Goal: Contribute content: Contribute content

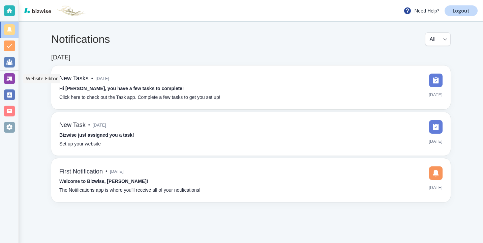
click at [11, 70] on ul at bounding box center [9, 79] width 19 height 114
click at [11, 80] on div at bounding box center [9, 78] width 11 height 11
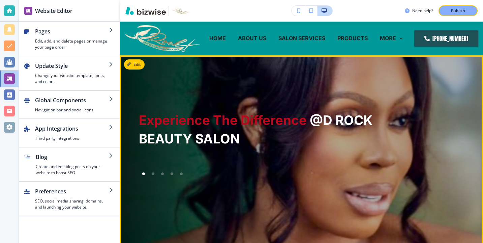
scroll to position [1, 0]
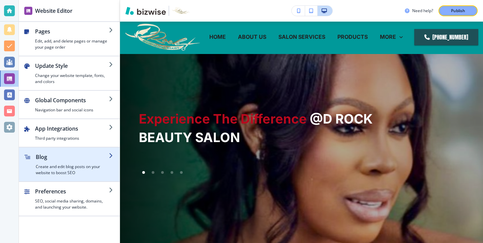
click at [70, 153] on h2 "Blog" at bounding box center [72, 157] width 73 height 8
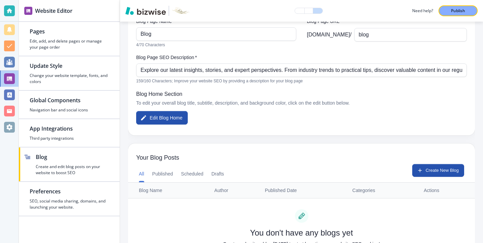
scroll to position [106, 0]
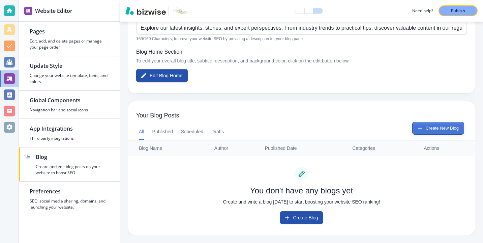
click at [413, 126] on button "Create New Blog" at bounding box center [438, 128] width 52 height 13
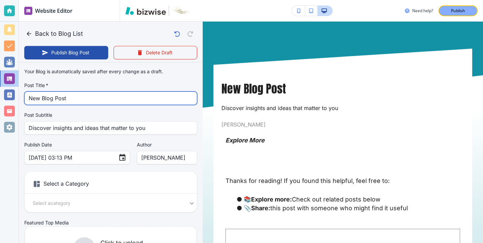
click at [153, 96] on input "New Blog Post" at bounding box center [111, 98] width 164 height 13
type input "Oct 08, 2025 03:14 PM"
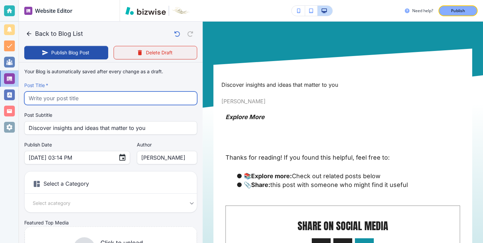
paste input "Protective Styles That Survive Texas Heat Without Frizz or Breakage"
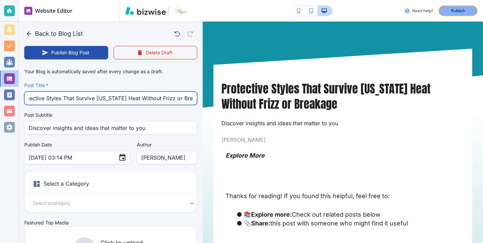
type input "Protective Styles That Survive Texas Heat Without Frizz or Breakage"
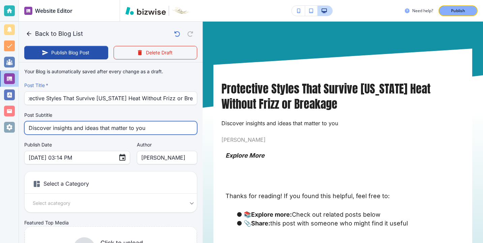
click at [116, 127] on input "Discover insights and ideas that matter to you" at bounding box center [111, 127] width 164 height 13
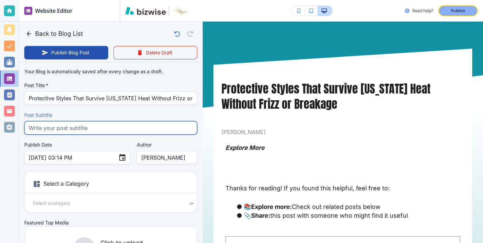
paste input "Discover the best protective hairstyles for Texas heat plus scalp care and prod…"
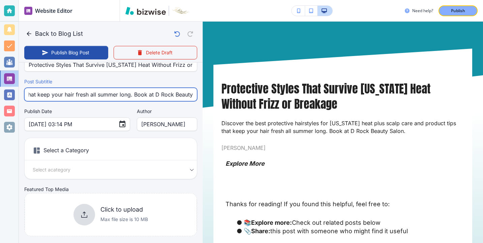
scroll to position [46, 0]
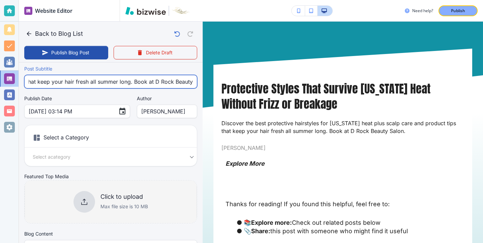
type input "Discover the best protective hairstyles for Texas heat plus scalp care and prod…"
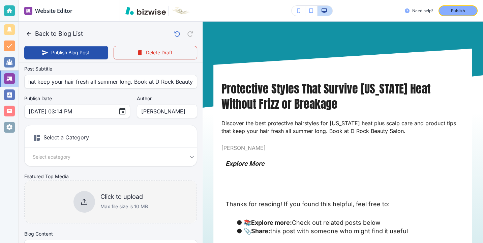
click at [98, 208] on div "Click to upload Max file size is 10 MB" at bounding box center [111, 202] width 75 height 22
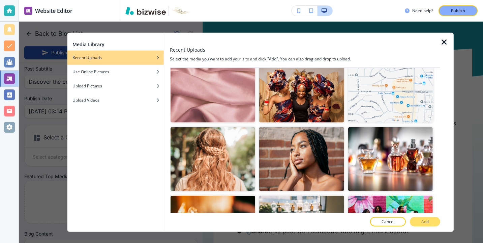
scroll to position [1739, 0]
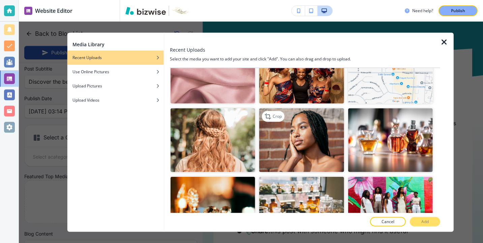
click at [317, 166] on img "button" at bounding box center [301, 139] width 85 height 63
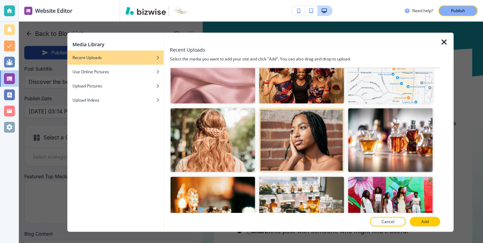
click at [422, 224] on p "Add" at bounding box center [425, 222] width 7 height 6
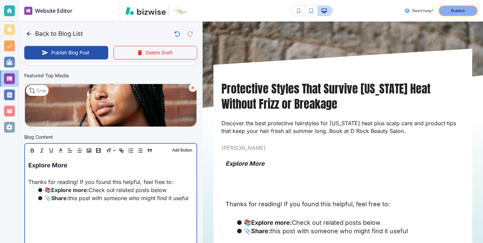
click at [113, 165] on p "Explore More" at bounding box center [110, 165] width 165 height 9
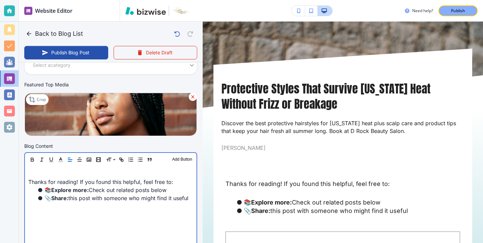
scroll to position [138, 0]
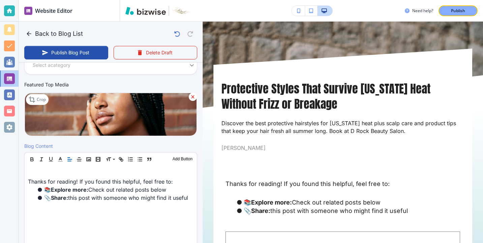
paste div
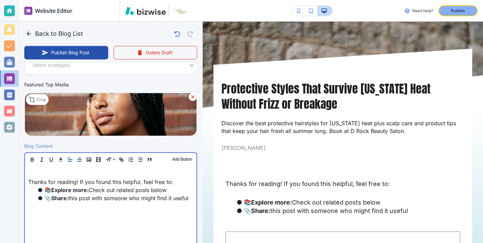
type input "Oct 08, 2025 03:15 PM"
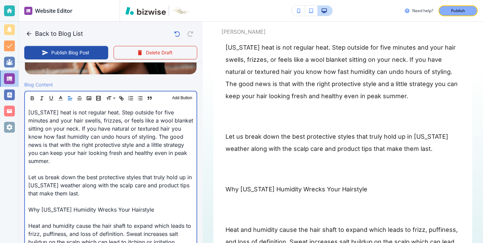
scroll to position [208, 0]
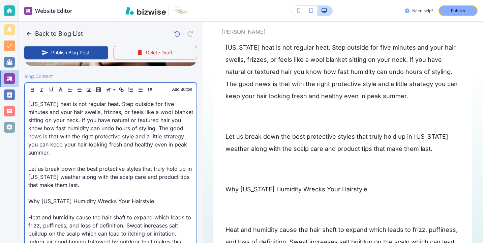
click at [72, 205] on p at bounding box center [110, 209] width 165 height 8
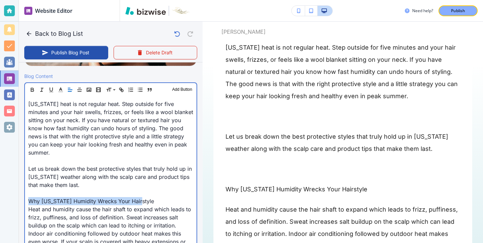
drag, startPoint x: 143, startPoint y: 193, endPoint x: -2, endPoint y: 191, distance: 145.3
click at [0, 0] on html "Website Editor Pages Edit, add, and delete pages or manage your page order Upda…" at bounding box center [241, 0] width 483 height 0
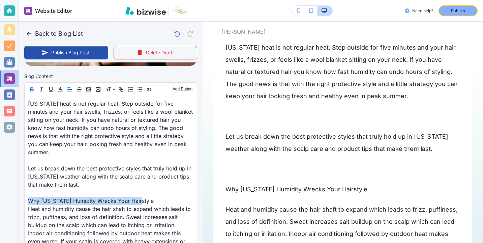
click at [32, 87] on icon "button" at bounding box center [32, 89] width 6 height 6
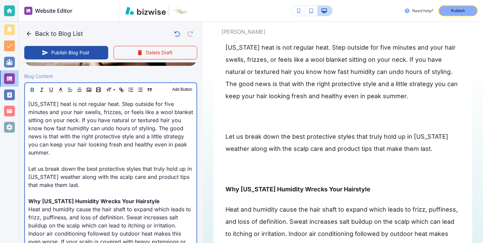
click at [82, 205] on p "Heat and humidity cause the hair shaft to expand which leads to frizz, puffines…" at bounding box center [110, 233] width 165 height 57
click at [131, 189] on p at bounding box center [110, 193] width 165 height 8
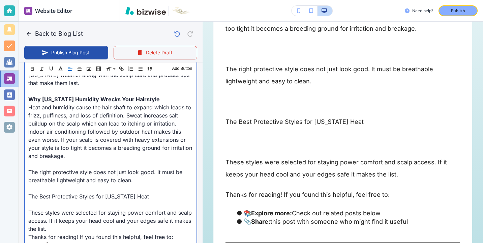
scroll to position [323, 0]
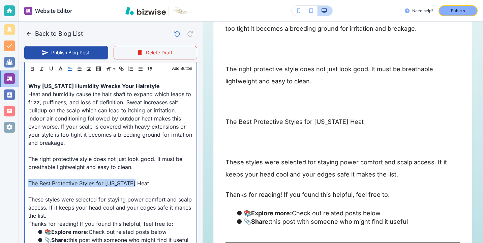
drag, startPoint x: 151, startPoint y: 179, endPoint x: 9, endPoint y: 179, distance: 142.0
click at [9, 179] on div "Website Editor Pages Edit, add, and delete pages or manage your page order Upda…" at bounding box center [241, 121] width 483 height 243
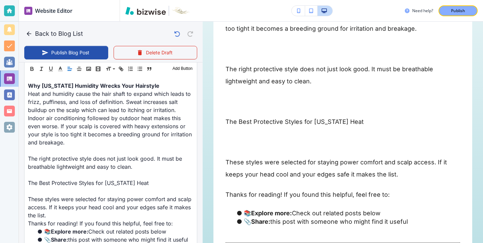
click at [30, 73] on div "Header 1 Header 2 Header 3 Body Text Add Button" at bounding box center [111, 68] width 172 height 13
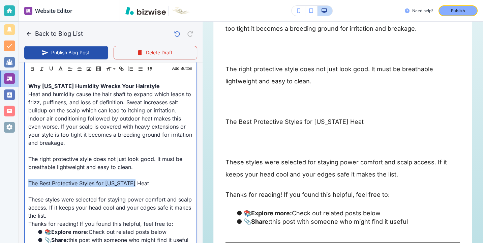
drag, startPoint x: 26, startPoint y: 176, endPoint x: 148, endPoint y: 177, distance: 121.4
click at [148, 177] on div "Texas heat is not regular heat. Step outside for five minutes and your hair swe…" at bounding box center [111, 114] width 172 height 266
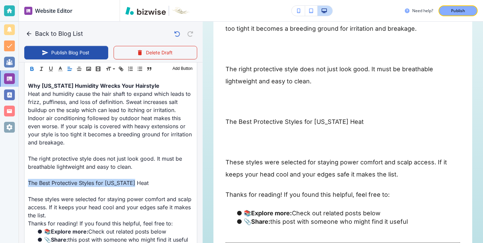
click at [32, 67] on icon "button" at bounding box center [32, 68] width 2 height 2
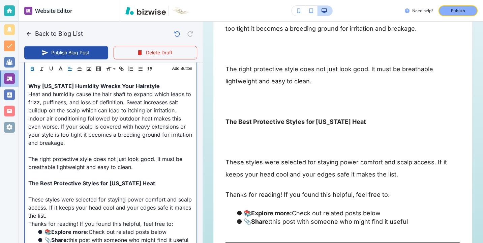
click at [44, 187] on p at bounding box center [110, 191] width 165 height 8
click at [44, 195] on p "These styles were selected for staying power comfort and scalp access. If it ke…" at bounding box center [110, 207] width 165 height 24
click at [45, 187] on p at bounding box center [110, 191] width 165 height 8
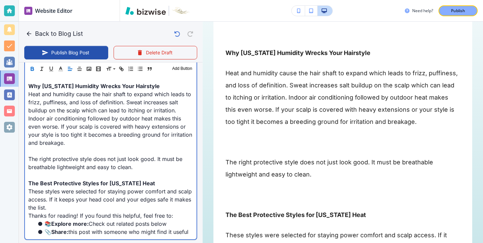
scroll to position [252, 0]
click at [146, 137] on p "Heat and humidity cause the hair shaft to expand which leads to frizz, puffines…" at bounding box center [110, 118] width 165 height 57
click at [141, 155] on p "The right protective style does not just look good. It must be breathable light…" at bounding box center [110, 163] width 165 height 16
click at [147, 147] on p at bounding box center [110, 151] width 165 height 8
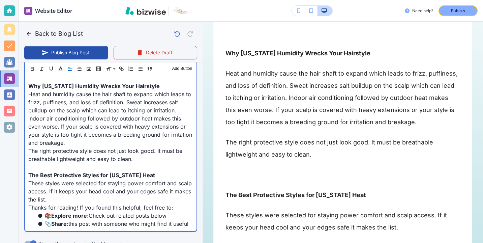
click at [84, 163] on p at bounding box center [110, 167] width 165 height 8
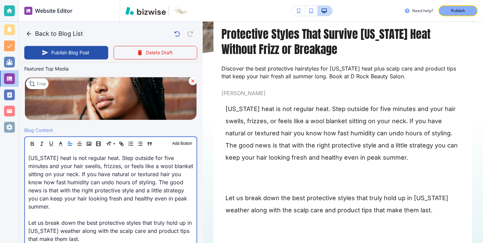
scroll to position [185, 0]
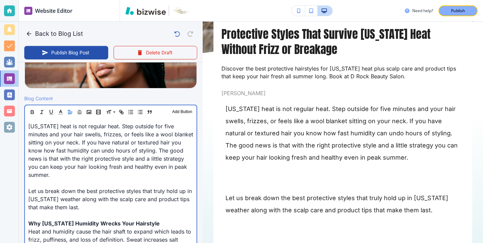
click at [89, 211] on p at bounding box center [110, 215] width 165 height 8
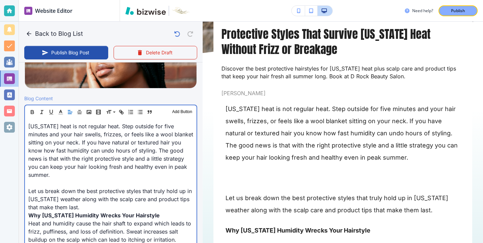
click at [33, 179] on p at bounding box center [110, 183] width 165 height 8
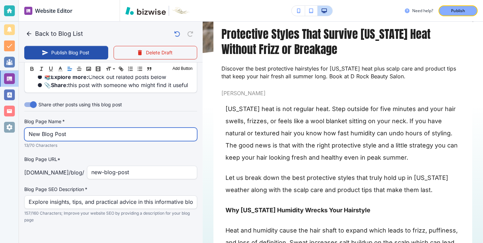
click at [67, 128] on input "New Blog Post" at bounding box center [111, 134] width 164 height 13
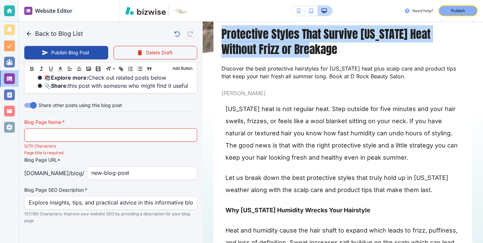
drag, startPoint x: 319, startPoint y: 52, endPoint x: 223, endPoint y: 37, distance: 98.0
click at [223, 37] on h1 "Protective Styles That Survive Texas Heat Without Frizz or Breakage" at bounding box center [343, 41] width 243 height 30
copy h1 "Protective Styles That Survive Texas Heat Without Frizz or Breakage"
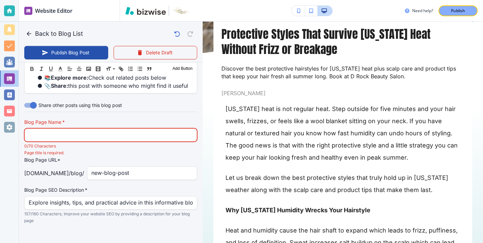
click at [152, 133] on input "text" at bounding box center [111, 134] width 164 height 13
paste input "Protective Styles That Survive Texas Heat Without Frizz or Breakage"
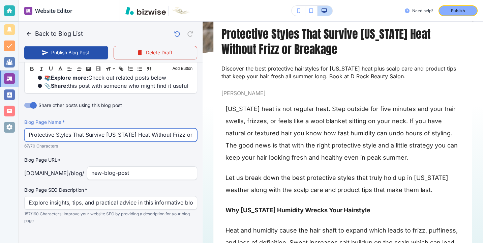
scroll to position [0, 10]
type input "Protective Styles That Survive Texas Heat Without Frizz or Breakage"
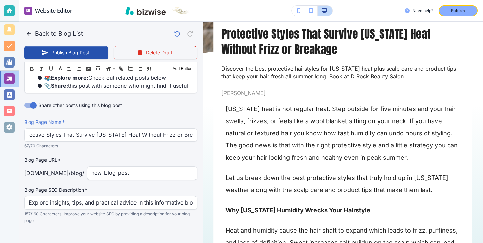
click at [144, 172] on div "Blog Page Name   * Protective Styles That Survive Texas Heat Without Frizz or B…" at bounding box center [110, 171] width 173 height 105
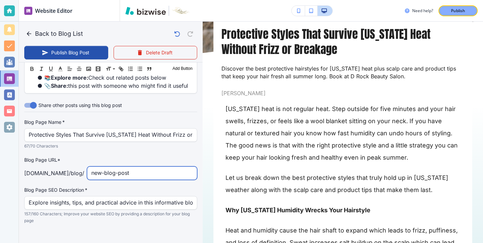
click at [144, 169] on input "new-blog-post" at bounding box center [141, 173] width 101 height 13
type input "prote"
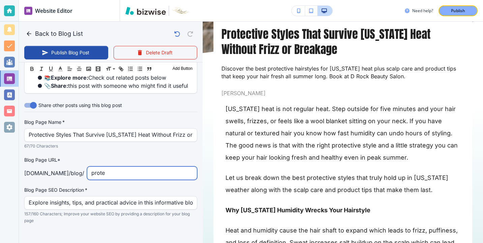
type input "Oct 08, 2025 03:16 PM"
type input "protective-styles-that-survive-texas-heat-without-frizz-or-breakage"
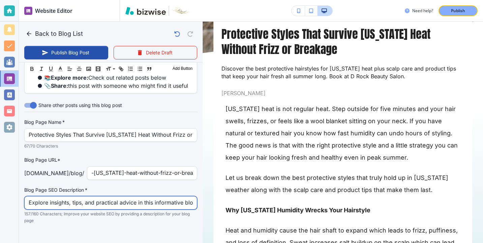
click at [116, 196] on input "Explore insights, tips, and practical advice in this informative blog post. Dis…" at bounding box center [111, 202] width 164 height 13
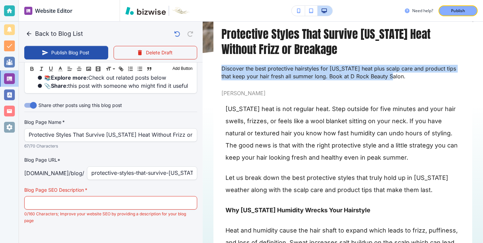
drag, startPoint x: 396, startPoint y: 79, endPoint x: 222, endPoint y: 67, distance: 174.4
click at [222, 67] on p "Discover the best protective hairstyles for Texas heat plus scalp care and prod…" at bounding box center [343, 73] width 243 height 16
copy p "Discover the best protective hairstyles for Texas heat plus scalp care and prod…"
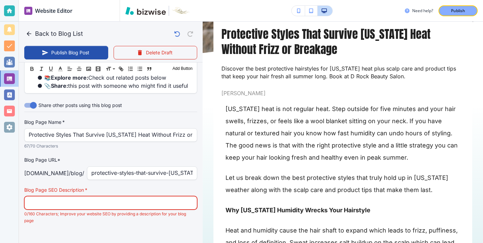
click at [132, 198] on input "text" at bounding box center [111, 202] width 164 height 13
paste input "Discover the best protective hairstyles for Texas heat plus scalp care and prod…"
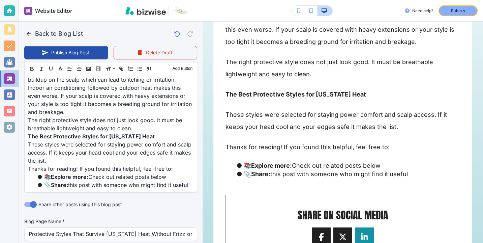
scroll to position [335, 0]
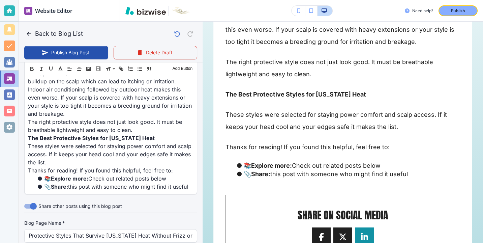
type input "Discover the best protective hairstyles for Texas heat plus scalp care and prod…"
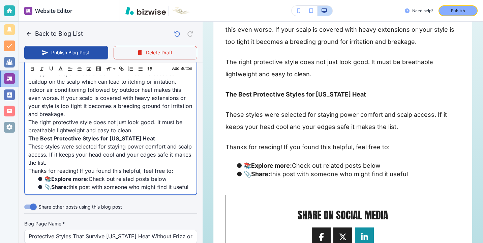
scroll to position [336, 0]
click at [114, 153] on p "These styles were selected for staying power comfort and scalp access. If it ke…" at bounding box center [110, 154] width 165 height 24
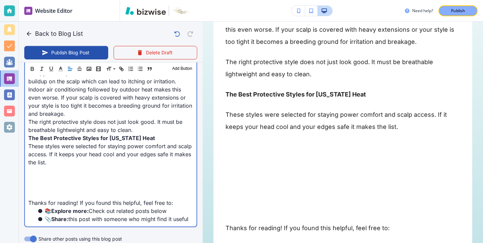
click at [58, 182] on p at bounding box center [110, 186] width 165 height 8
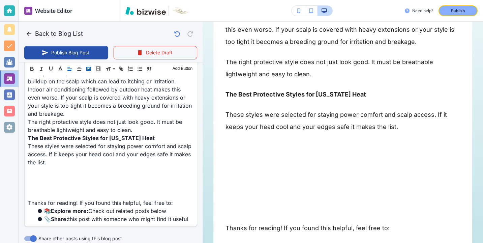
click at [90, 70] on icon "button" at bounding box center [89, 69] width 6 height 6
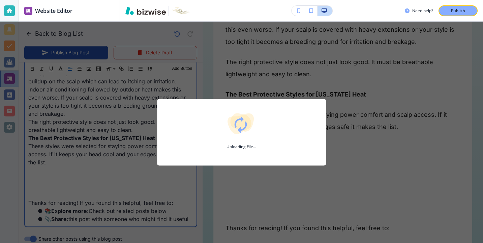
type input "Oct 08, 2025 03:17 PM"
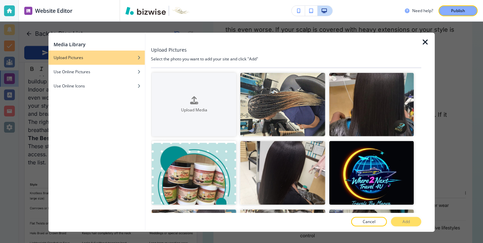
click at [427, 45] on icon "button" at bounding box center [426, 42] width 8 height 8
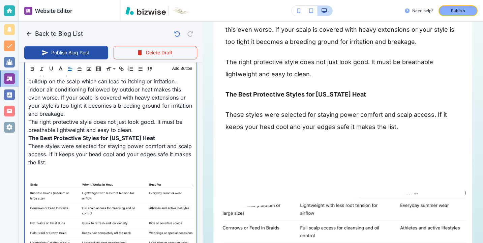
click at [97, 174] on p at bounding box center [110, 178] width 165 height 8
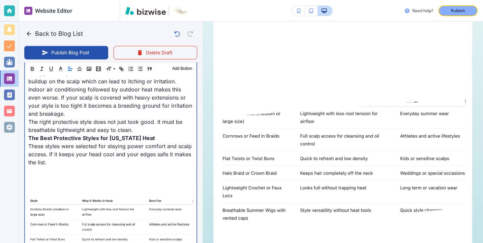
scroll to position [446, 0]
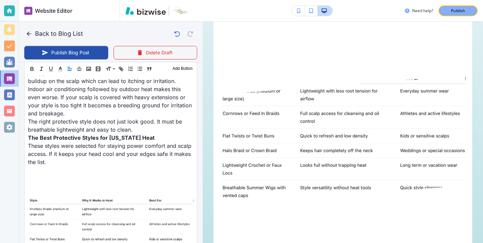
click at [343, 184] on img at bounding box center [343, 140] width 246 height 130
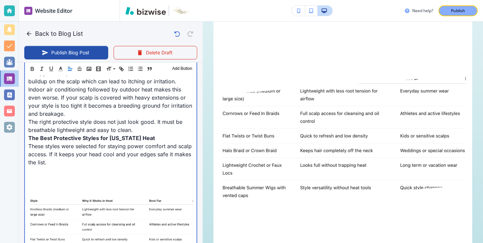
click at [162, 182] on p at bounding box center [110, 186] width 165 height 8
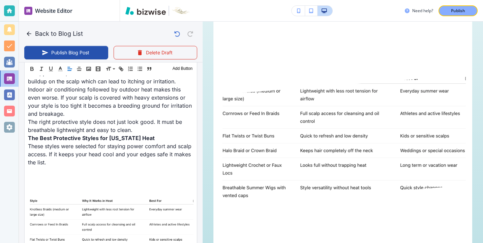
click at [255, 149] on img at bounding box center [343, 140] width 246 height 130
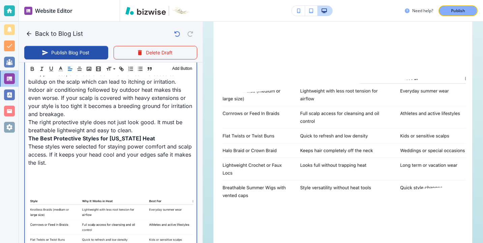
scroll to position [336, 0]
click at [139, 203] on img at bounding box center [110, 242] width 165 height 87
click at [166, 153] on p "These styles were selected for staying power comfort and scalp access. If it ke…" at bounding box center [110, 154] width 165 height 24
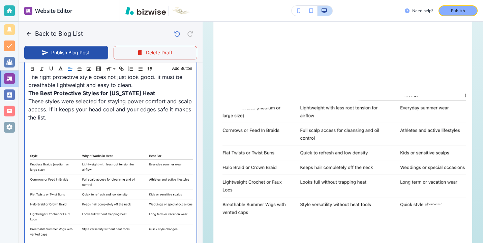
scroll to position [374, 0]
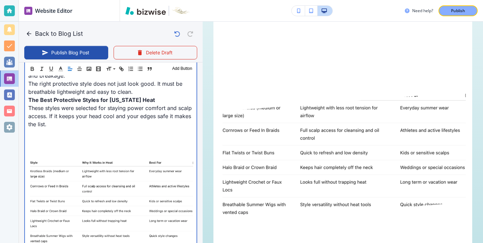
click at [95, 136] on p at bounding box center [110, 140] width 165 height 8
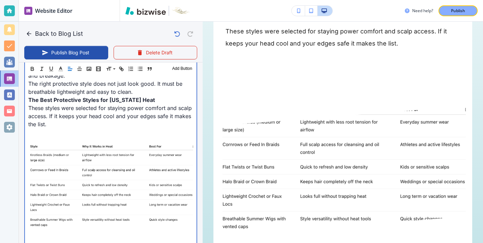
scroll to position [303, 0]
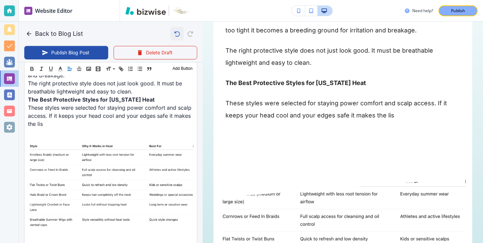
click at [179, 33] on icon "button" at bounding box center [177, 33] width 8 height 9
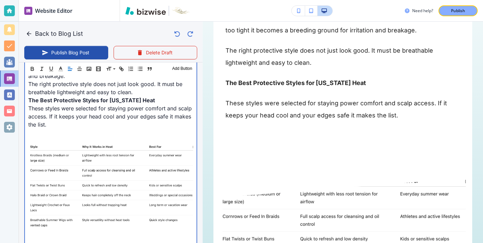
scroll to position [374, 0]
click at [91, 128] on p at bounding box center [110, 132] width 165 height 8
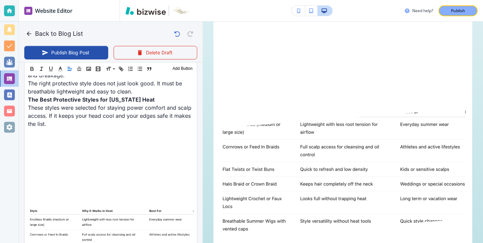
scroll to position [373, 0]
click at [284, 127] on img at bounding box center [343, 174] width 246 height 130
click at [284, 118] on p at bounding box center [343, 175] width 235 height 150
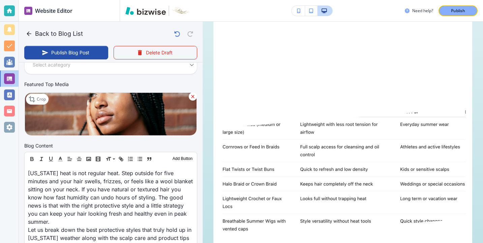
scroll to position [0, 0]
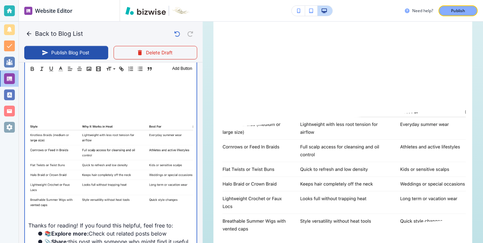
click at [117, 127] on img at bounding box center [110, 167] width 165 height 87
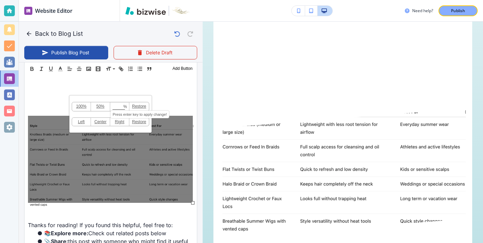
click at [120, 107] on input at bounding box center [120, 107] width 19 height 5
click at [81, 157] on div "100% 50% % Press enter key to apply change! Restore Left Center Right Restore" at bounding box center [110, 159] width 165 height 87
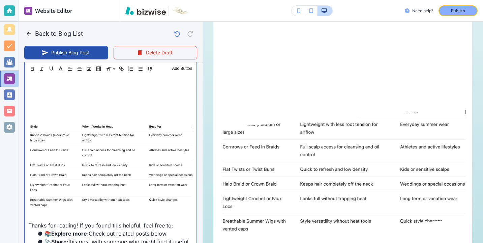
scroll to position [459, 0]
click at [191, 203] on p at bounding box center [110, 168] width 165 height 89
click at [193, 203] on div "Texas heat is not regular heat. Step outside for five minutes and your hair swe…" at bounding box center [111, 47] width 172 height 403
click at [188, 198] on img at bounding box center [110, 167] width 165 height 87
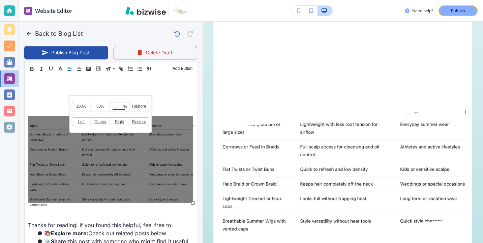
scroll to position [458, 0]
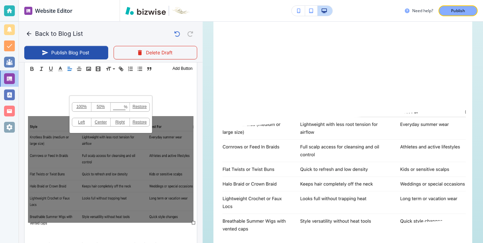
drag, startPoint x: 191, startPoint y: 202, endPoint x: 208, endPoint y: 222, distance: 26.1
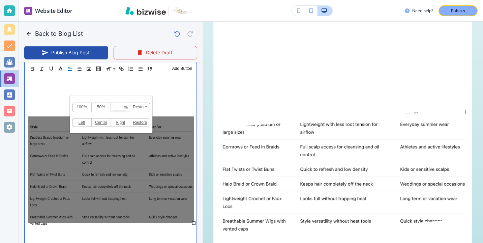
click at [483, 222] on div "Back to Blog List Publish Blog Post Delete Draft Your Blog is automatically sav…" at bounding box center [483, 121] width 0 height 243
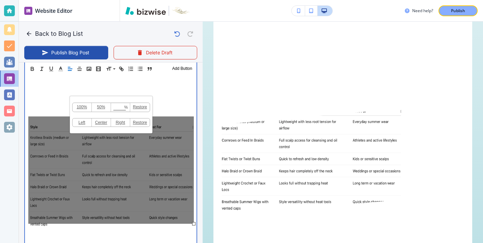
scroll to position [459, 0]
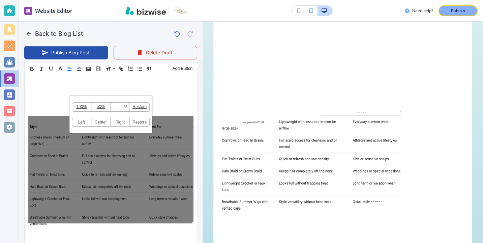
click at [68, 184] on div "100% 50% % Press enter key to apply change! Restore Left Center Right Restore" at bounding box center [111, 169] width 166 height 107
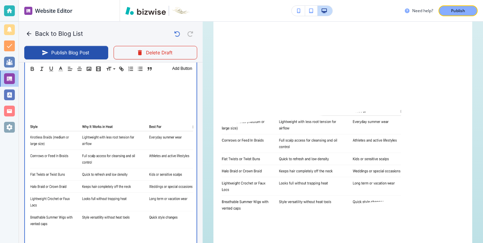
click at [35, 92] on p at bounding box center [110, 96] width 165 height 8
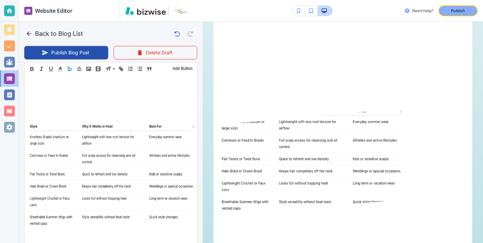
scroll to position [458, 0]
click at [254, 118] on p at bounding box center [343, 163] width 235 height 127
click at [249, 115] on p at bounding box center [343, 163] width 235 height 127
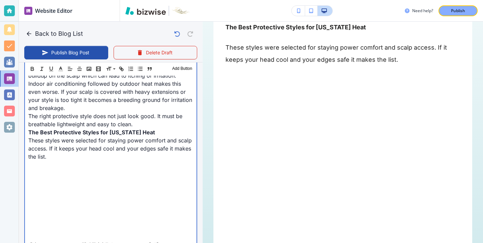
scroll to position [342, 0]
click at [130, 193] on p at bounding box center [110, 197] width 165 height 8
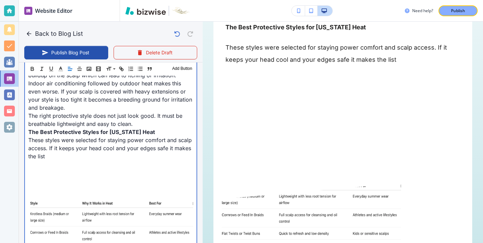
click at [74, 184] on p at bounding box center [110, 188] width 165 height 8
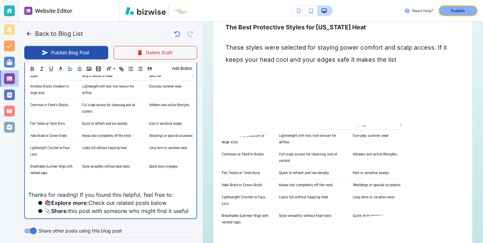
scroll to position [482, 0]
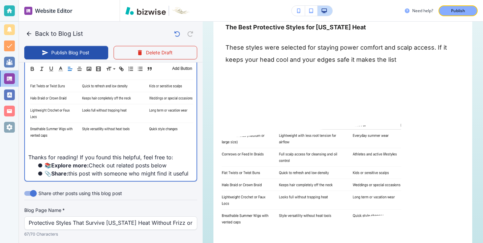
click at [103, 145] on p at bounding box center [110, 149] width 165 height 8
click at [106, 103] on img at bounding box center [110, 89] width 165 height 107
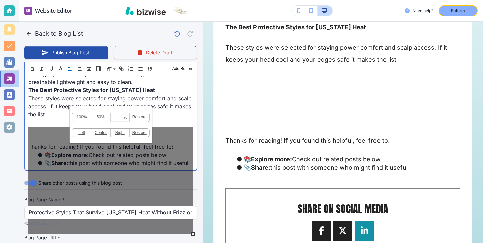
scroll to position [377, 0]
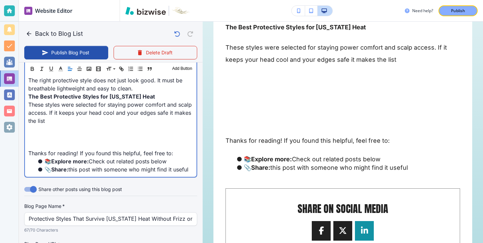
click at [59, 125] on p at bounding box center [110, 129] width 165 height 8
click at [149, 125] on p at bounding box center [110, 129] width 165 height 8
click at [128, 125] on p at bounding box center [110, 129] width 165 height 8
click at [131, 107] on p "These styles were selected for staying power comfort and scalp access. If it ke…" at bounding box center [110, 112] width 165 height 24
click at [130, 125] on p at bounding box center [110, 129] width 165 height 8
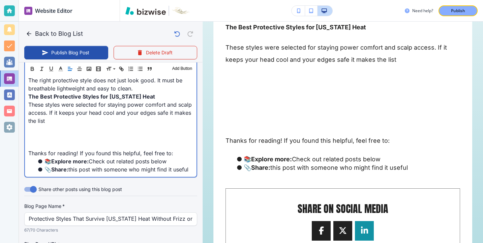
click at [132, 115] on p "These styles were selected for staying power comfort and scalp access. If it ke…" at bounding box center [110, 112] width 165 height 24
click at [116, 108] on p "These styles were selected for staying power comfort and scalp access. If it ke…" at bounding box center [110, 112] width 165 height 24
click at [66, 108] on p "These styles were selected for staying power comfort and scalp access. If it ke…" at bounding box center [110, 112] width 165 height 24
click at [65, 112] on p "These styles were selected for staying power comfort and scalp access. If it ke…" at bounding box center [110, 112] width 165 height 24
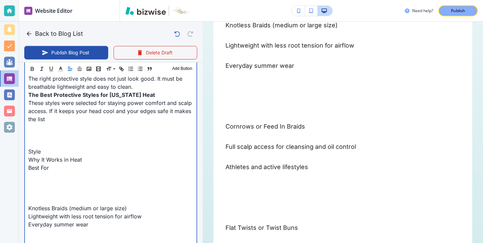
scroll to position [410, 0]
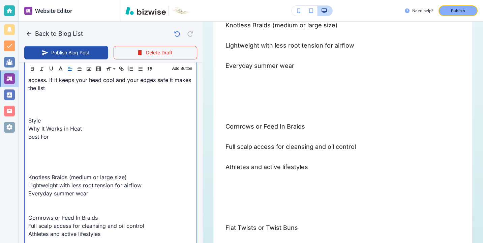
click at [62, 157] on p at bounding box center [110, 161] width 165 height 8
click at [61, 165] on p at bounding box center [110, 169] width 165 height 8
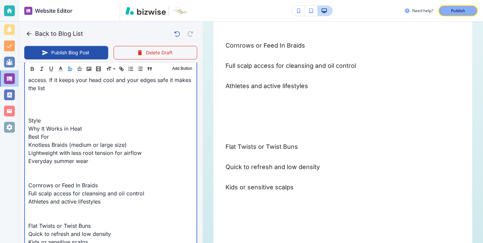
click at [56, 116] on p "Style" at bounding box center [110, 120] width 165 height 8
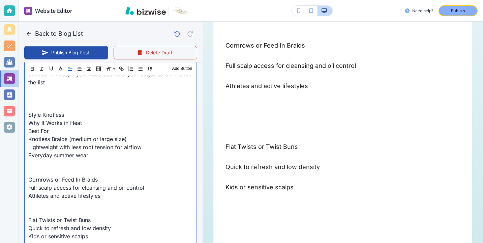
scroll to position [417, 0]
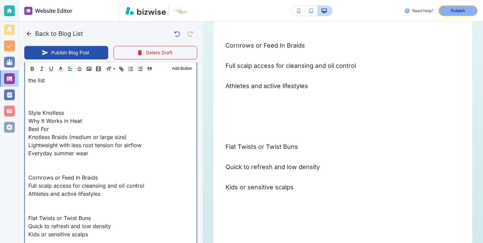
drag, startPoint x: 117, startPoint y: 147, endPoint x: 109, endPoint y: 145, distance: 8.9
click at [108, 149] on p "Everyday summer wear" at bounding box center [110, 153] width 165 height 8
drag, startPoint x: 146, startPoint y: 134, endPoint x: 18, endPoint y: 139, distance: 127.5
click at [18, 139] on div "Website Editor Pages Edit, add, and delete pages or manage your page order Upda…" at bounding box center [241, 121] width 483 height 243
copy p "Lightweight with less root tension for airflow"
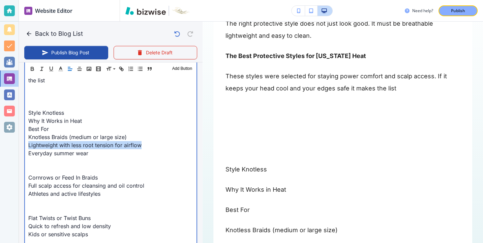
scroll to position [331, 0]
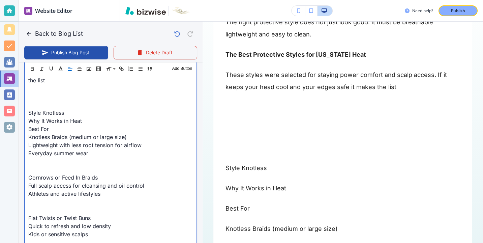
click at [81, 125] on p "Best For" at bounding box center [110, 129] width 165 height 8
drag, startPoint x: 94, startPoint y: 150, endPoint x: 74, endPoint y: 150, distance: 19.9
click at [74, 157] on p at bounding box center [110, 161] width 165 height 8
click at [85, 117] on p "Why It Works in Heat" at bounding box center [110, 121] width 165 height 8
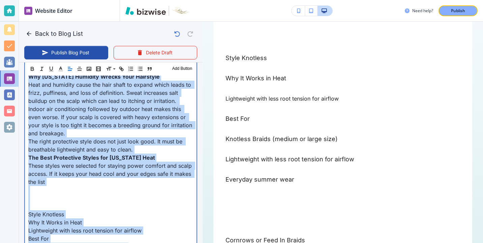
scroll to position [311, 0]
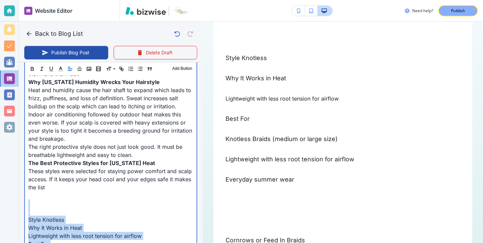
drag, startPoint x: 131, startPoint y: 195, endPoint x: 28, endPoint y: 196, distance: 102.9
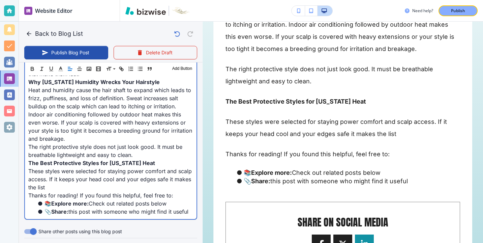
scroll to position [272, 0]
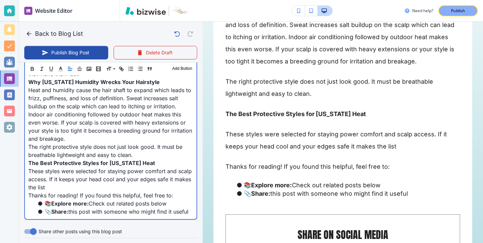
drag, startPoint x: 26, startPoint y: 151, endPoint x: 64, endPoint y: 174, distance: 44.9
click at [64, 174] on div "Texas heat is not regular heat. Step outside for five minutes and your hair swe…" at bounding box center [111, 106] width 172 height 225
click at [63, 179] on p "These styles were selected for staying power comfort and scalp access. If it ke…" at bounding box center [110, 179] width 165 height 24
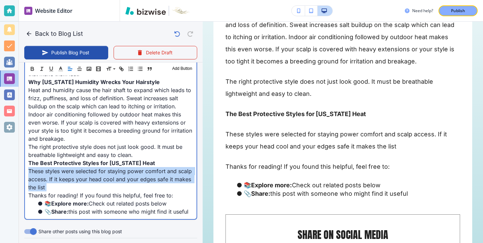
click at [63, 179] on p "These styles were selected for staying power comfort and scalp access. If it ke…" at bounding box center [110, 179] width 165 height 24
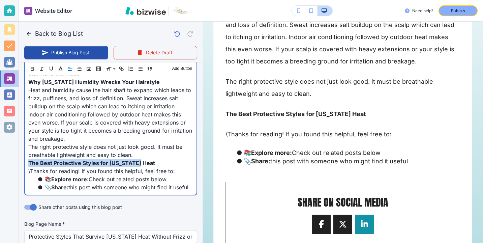
drag, startPoint x: 139, startPoint y: 153, endPoint x: 21, endPoint y: 158, distance: 117.8
click at [21, 158] on div "Blog Content Header 1 Header 2 Header 3 Body Text Add Button Texas heat is not …" at bounding box center [111, 85] width 184 height 231
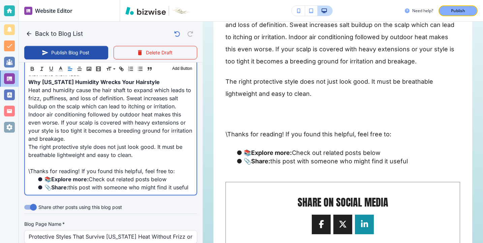
click at [30, 167] on p "\Thanks for reading! If you found this helpful, feel free to:" at bounding box center [110, 171] width 165 height 8
click at [35, 159] on p at bounding box center [110, 163] width 165 height 8
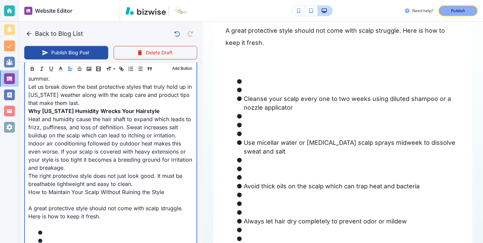
scroll to position [278, 0]
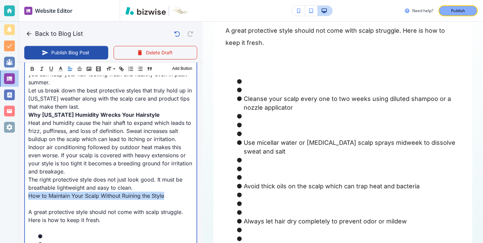
drag, startPoint x: 25, startPoint y: 188, endPoint x: 178, endPoint y: 188, distance: 153.1
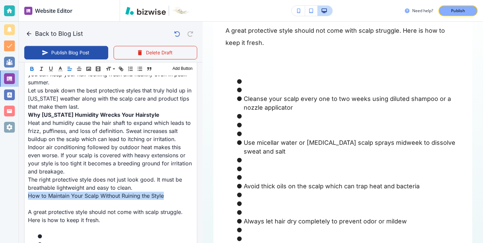
click at [35, 69] on icon "button" at bounding box center [32, 69] width 6 height 6
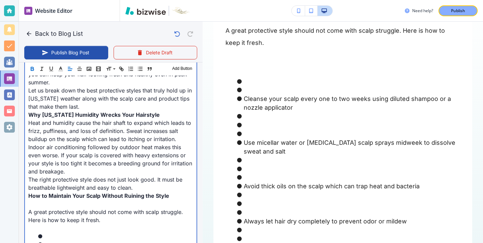
click at [48, 200] on p at bounding box center [110, 204] width 165 height 8
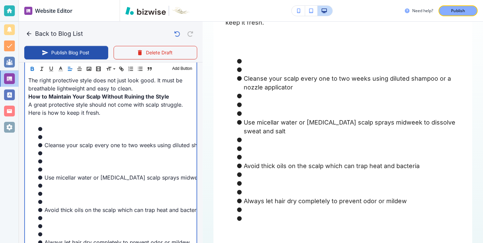
scroll to position [388, 0]
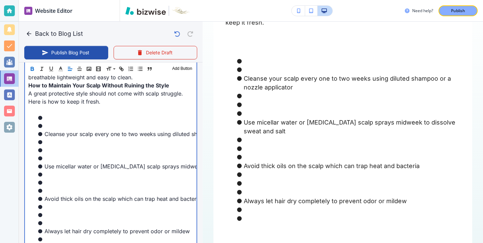
click at [55, 178] on li at bounding box center [114, 182] width 157 height 8
click at [55, 186] on li at bounding box center [114, 190] width 157 height 8
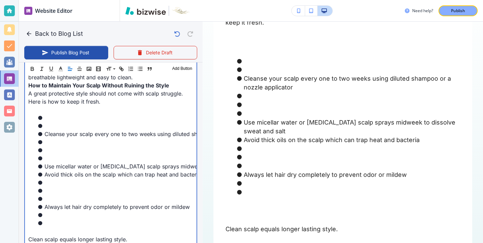
click at [57, 154] on li at bounding box center [114, 158] width 157 height 8
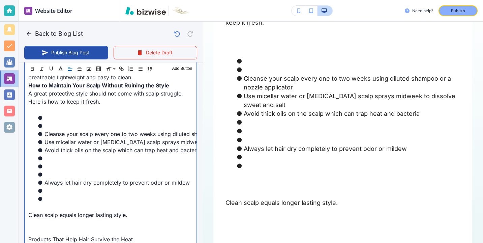
click at [56, 130] on li "Cleanse your scalp every one to two weeks using diluted shampoo or a nozzle app…" at bounding box center [114, 134] width 157 height 8
click at [57, 122] on li at bounding box center [114, 126] width 157 height 8
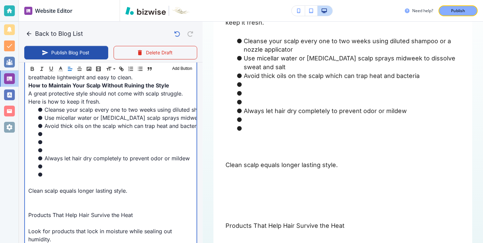
click at [62, 146] on li at bounding box center [114, 150] width 157 height 8
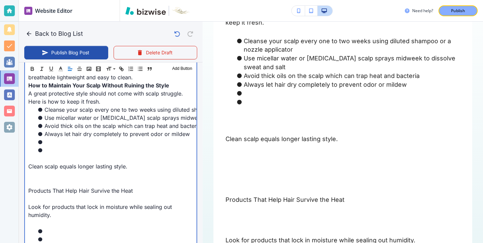
click at [56, 146] on li at bounding box center [114, 150] width 157 height 8
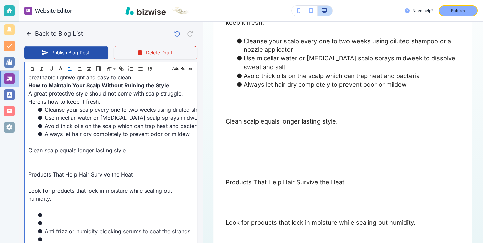
click at [43, 162] on p at bounding box center [110, 166] width 165 height 8
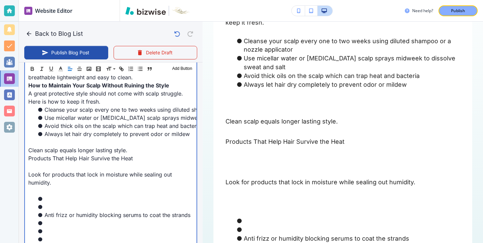
click at [37, 170] on p "Look for products that lock in moisture while sealing out humidity." at bounding box center [110, 178] width 165 height 16
click at [42, 162] on p at bounding box center [110, 166] width 165 height 8
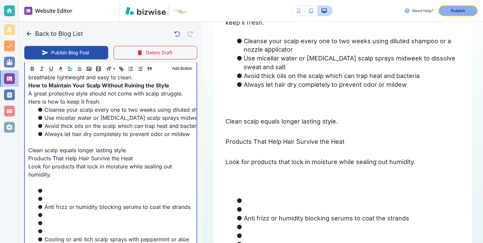
click at [30, 154] on p "Products That Help Hair Survive the Heat" at bounding box center [110, 158] width 165 height 8
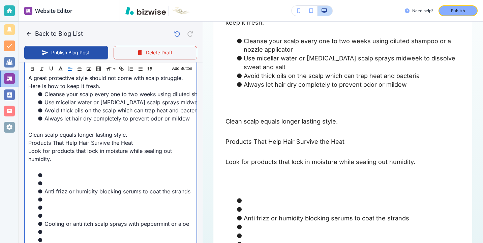
scroll to position [404, 0]
click at [59, 178] on li at bounding box center [114, 182] width 157 height 8
click at [63, 203] on li at bounding box center [114, 207] width 157 height 8
click at [62, 203] on li at bounding box center [114, 207] width 157 height 8
click at [62, 211] on li at bounding box center [114, 215] width 157 height 8
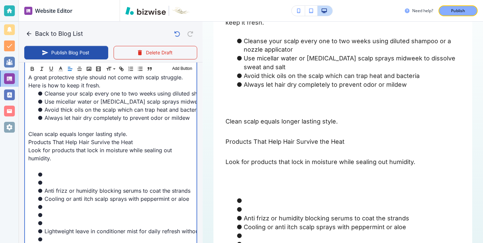
click at [56, 178] on li at bounding box center [114, 182] width 157 height 8
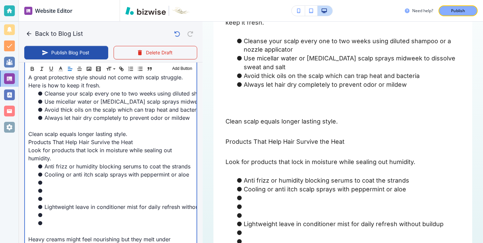
click at [49, 211] on li at bounding box center [114, 215] width 157 height 8
click at [59, 195] on li at bounding box center [114, 199] width 157 height 8
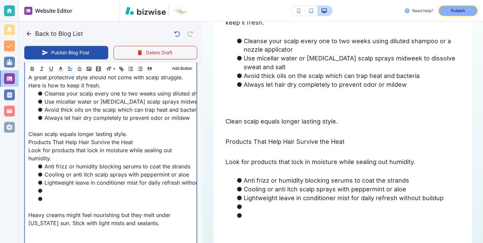
click at [43, 203] on p at bounding box center [110, 207] width 165 height 8
click at [51, 203] on p at bounding box center [110, 207] width 165 height 8
click at [66, 186] on li at bounding box center [114, 190] width 157 height 8
click at [66, 195] on li at bounding box center [114, 199] width 157 height 8
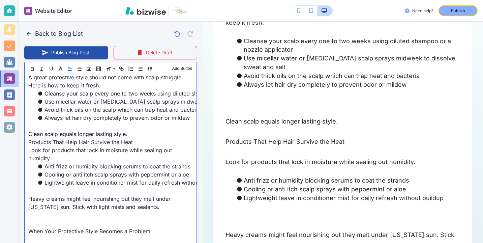
click at [50, 195] on p "Heavy creams might feel nourishing but they melt under Texas sun. Stick with li…" at bounding box center [110, 203] width 165 height 16
click at [73, 186] on p at bounding box center [110, 190] width 165 height 8
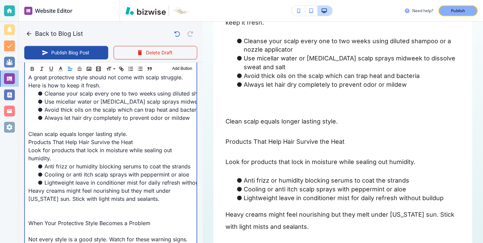
click at [94, 211] on p at bounding box center [110, 215] width 165 height 8
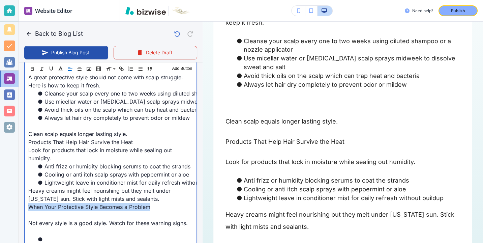
drag, startPoint x: 158, startPoint y: 201, endPoint x: 28, endPoint y: 199, distance: 129.8
click at [28, 203] on p "When Your Protective Style Becomes a Problem" at bounding box center [110, 207] width 165 height 8
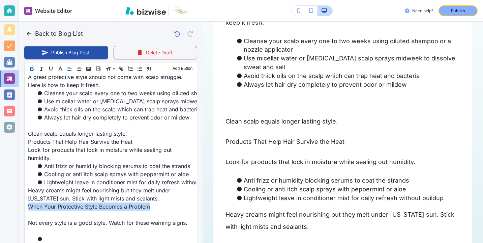
click at [33, 67] on icon "button" at bounding box center [32, 68] width 2 height 2
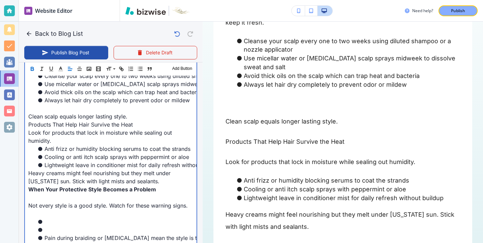
scroll to position [439, 0]
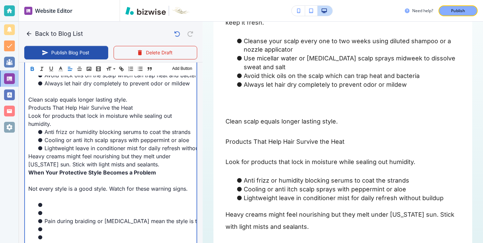
click at [70, 209] on li at bounding box center [114, 213] width 157 height 8
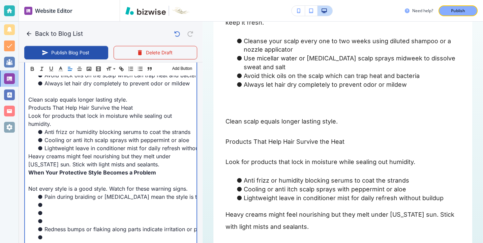
click at [68, 217] on li at bounding box center [114, 221] width 157 height 8
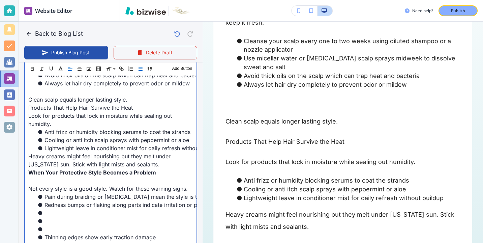
click at [70, 225] on li at bounding box center [114, 229] width 157 height 8
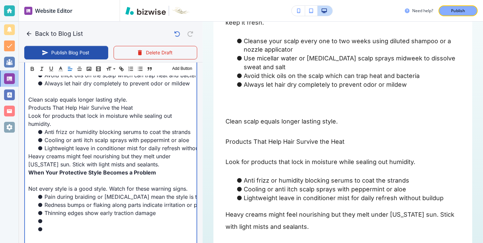
click at [94, 176] on p at bounding box center [110, 180] width 165 height 8
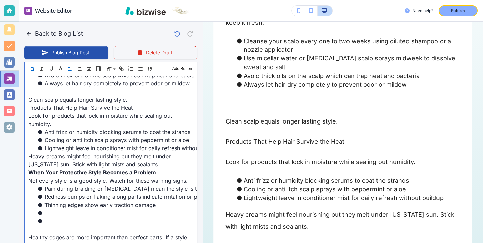
scroll to position [464, 0]
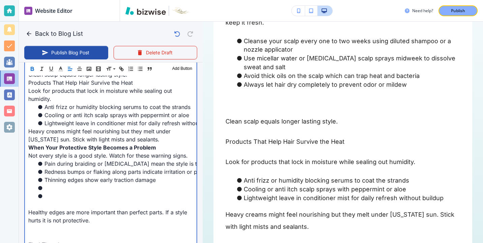
click at [107, 200] on p at bounding box center [110, 204] width 165 height 8
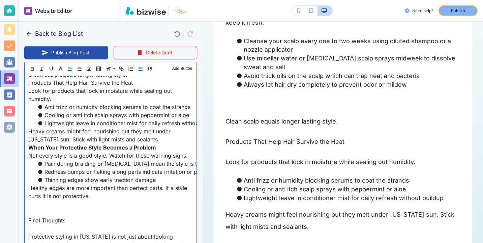
click at [79, 208] on p at bounding box center [110, 212] width 165 height 8
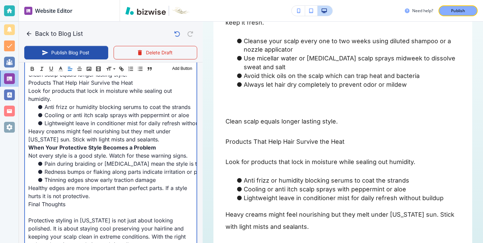
click at [75, 200] on p "Final Thoughts" at bounding box center [110, 204] width 165 height 8
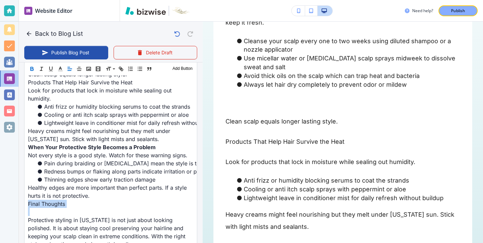
click at [33, 69] on icon "button" at bounding box center [32, 70] width 3 height 2
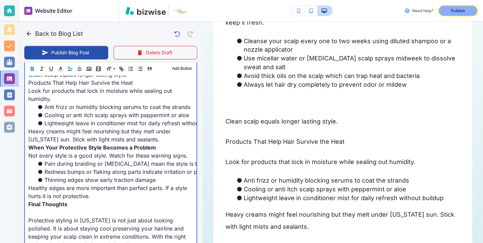
click at [51, 216] on p "Protective styling in Texas is not just about looking polished. It is about sta…" at bounding box center [110, 232] width 165 height 32
click at [52, 208] on p at bounding box center [110, 212] width 165 height 8
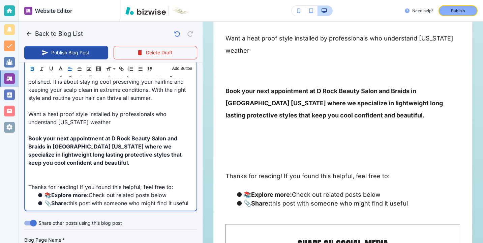
scroll to position [783, 0]
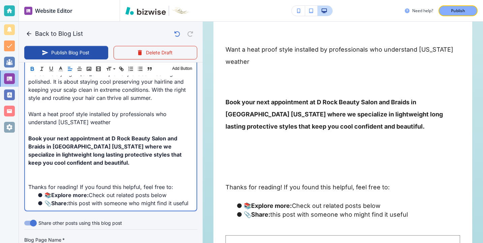
click at [84, 175] on p at bounding box center [110, 179] width 165 height 8
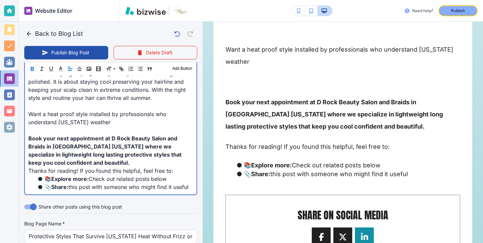
click at [64, 116] on p "Want a heat proof style installed by professionals who understand Texas weather" at bounding box center [110, 118] width 165 height 16
click at [64, 118] on p "Want a heat proof style installed by professionals who understand Texas weather" at bounding box center [110, 118] width 165 height 16
click at [63, 117] on p "Want a heat proof style installed by professionals who understand Texas weather" at bounding box center [110, 118] width 165 height 16
click at [64, 126] on p at bounding box center [110, 130] width 165 height 8
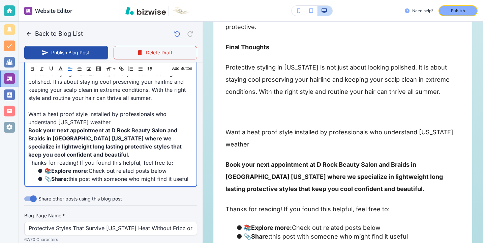
scroll to position [590, 0]
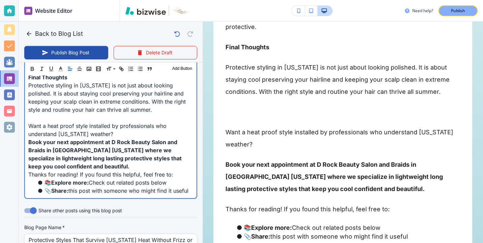
click at [70, 114] on p at bounding box center [110, 118] width 165 height 8
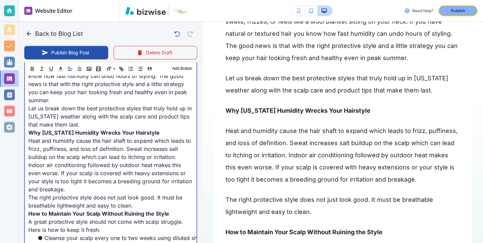
scroll to position [286, 0]
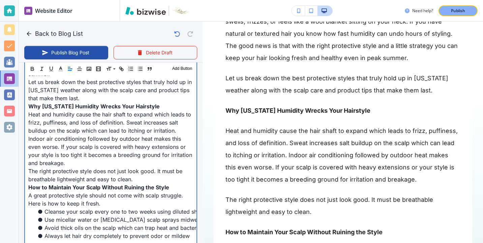
click at [153, 129] on p "Heat and humidity cause the hair shaft to expand which leads to frizz, puffines…" at bounding box center [110, 138] width 165 height 57
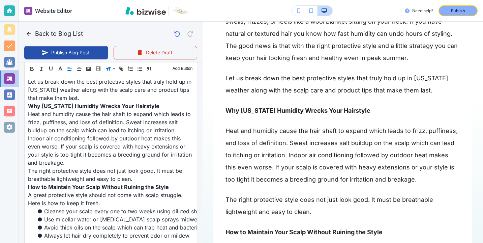
scroll to position [286, 0]
click at [115, 99] on span at bounding box center [116, 102] width 21 height 8
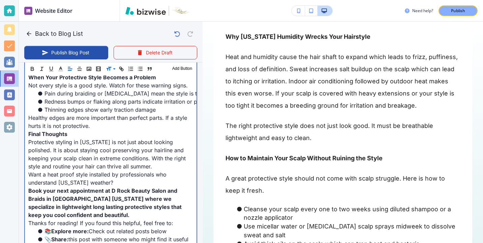
scroll to position [0, 0]
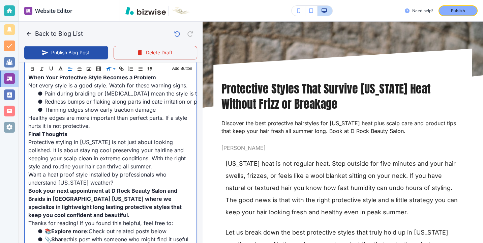
click at [156, 130] on p "Final Thoughts" at bounding box center [110, 134] width 165 height 8
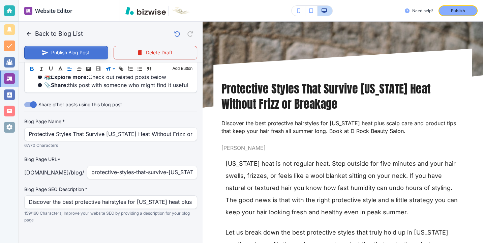
click at [76, 47] on button "Publish Blog Post" at bounding box center [66, 52] width 84 height 13
type input "Oct 08, 2025 03:22 PM"
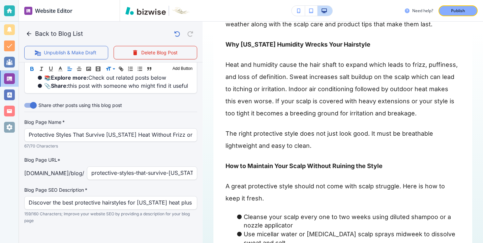
scroll to position [0, 0]
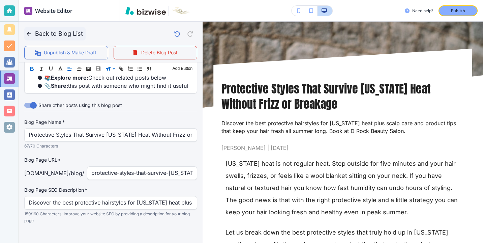
click at [41, 33] on button "Back to Blog List" at bounding box center [54, 33] width 61 height 13
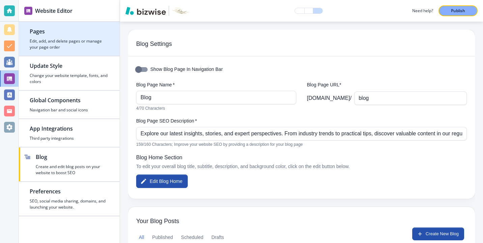
click at [88, 48] on h4 "Edit, add, and delete pages or manage your page order" at bounding box center [69, 44] width 79 height 12
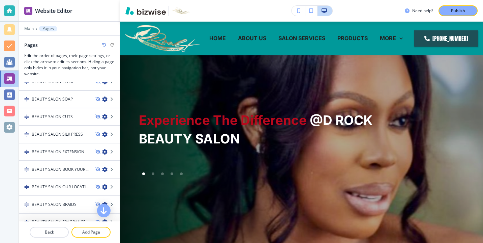
scroll to position [388, 0]
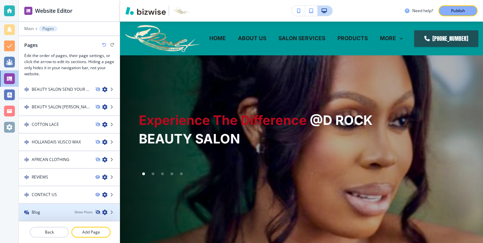
click at [97, 212] on icon "button" at bounding box center [97, 212] width 4 height 4
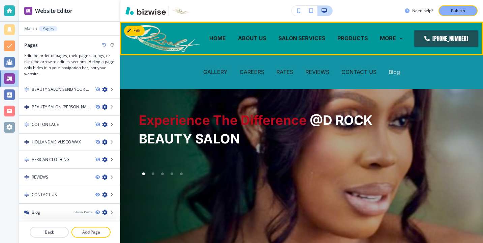
click at [395, 75] on p "Blog" at bounding box center [394, 72] width 11 height 8
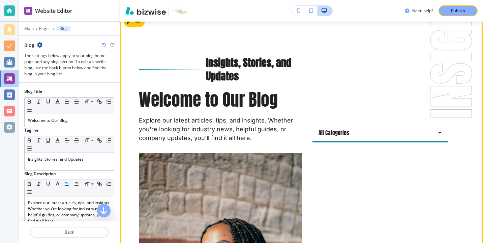
scroll to position [0, 0]
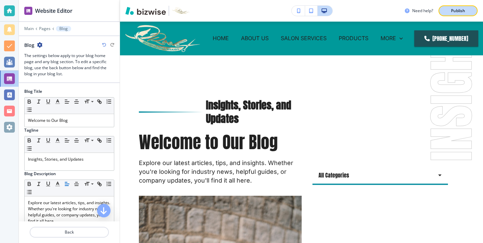
click at [461, 8] on p "Publish" at bounding box center [458, 11] width 14 height 6
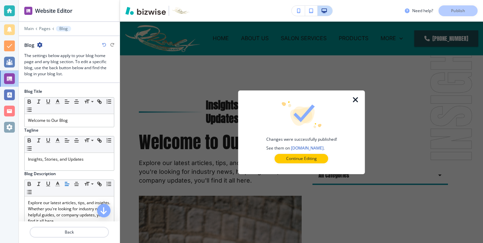
click at [314, 163] on div at bounding box center [302, 168] width 106 height 11
click at [315, 161] on p "Continue Editing" at bounding box center [301, 158] width 31 height 6
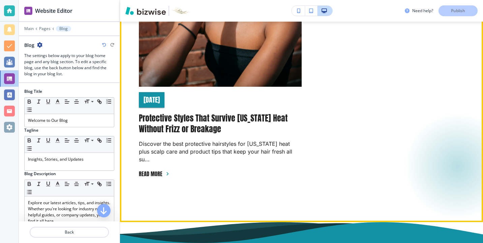
scroll to position [309, 0]
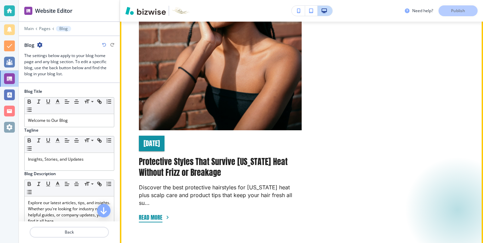
click at [166, 214] on icon "button" at bounding box center [167, 217] width 7 height 7
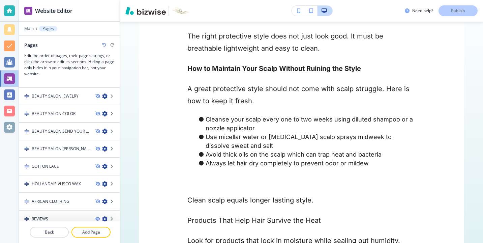
scroll to position [388, 0]
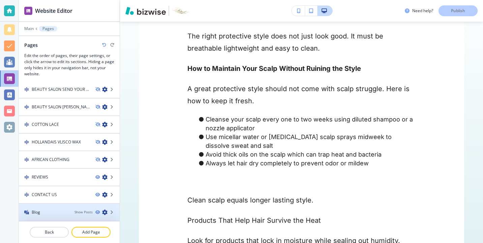
click at [65, 210] on div "Blog" at bounding box center [44, 212] width 50 height 6
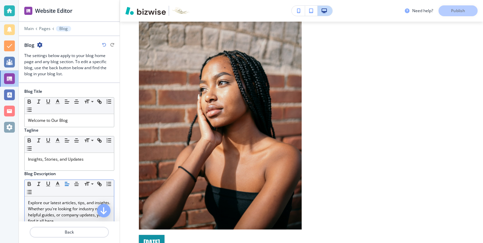
scroll to position [172, 0]
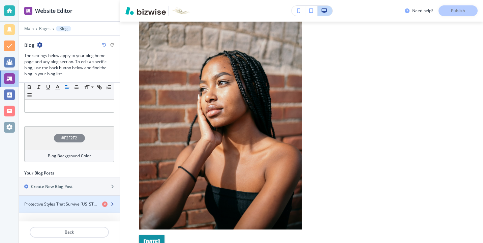
click at [79, 203] on h4 "Protective Styles That Survive Texas Heat Without Frizz or Breakage" at bounding box center [60, 204] width 72 height 6
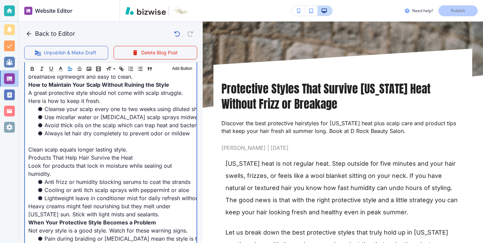
scroll to position [389, 0]
click at [92, 137] on p at bounding box center [110, 141] width 165 height 8
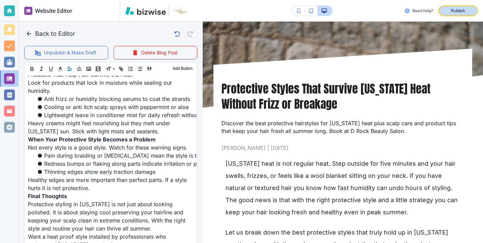
click at [461, 11] on p "Publish" at bounding box center [458, 11] width 14 height 6
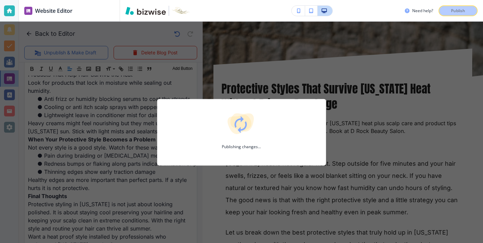
scroll to position [463, 0]
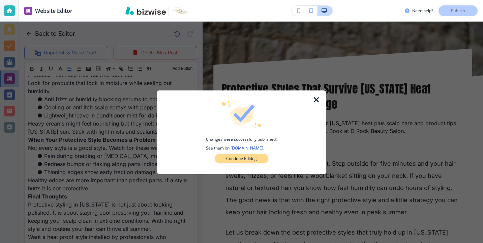
click at [260, 157] on button "Continue Editing" at bounding box center [242, 158] width 54 height 9
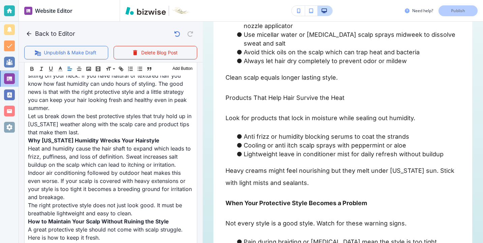
scroll to position [132, 0]
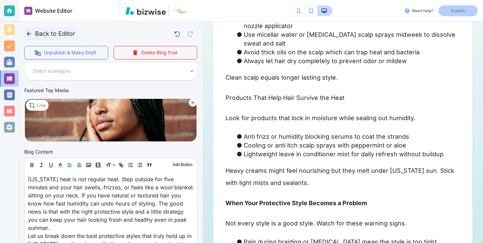
click at [36, 35] on button "Back to Editor" at bounding box center [51, 33] width 54 height 13
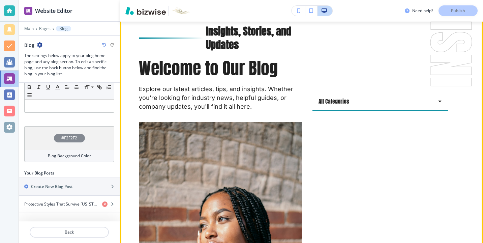
scroll to position [0, 0]
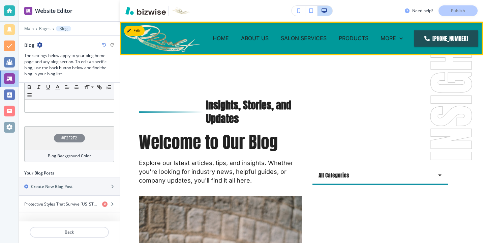
click at [226, 41] on p "HOME" at bounding box center [221, 38] width 16 height 8
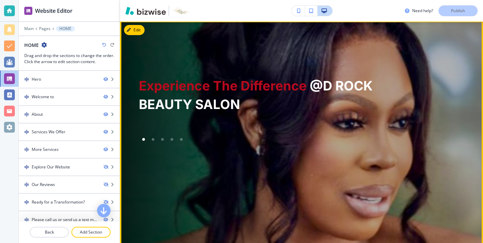
scroll to position [98, 0]
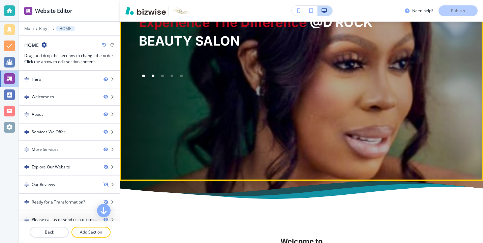
click at [152, 75] on div at bounding box center [153, 76] width 3 height 3
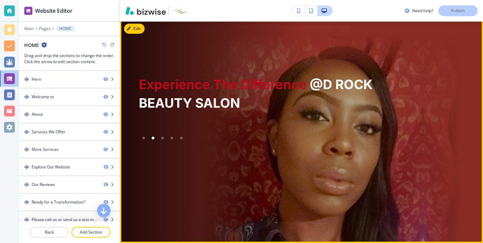
scroll to position [78, 0]
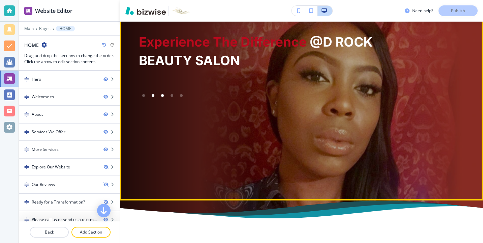
click at [165, 97] on div at bounding box center [162, 95] width 9 height 9
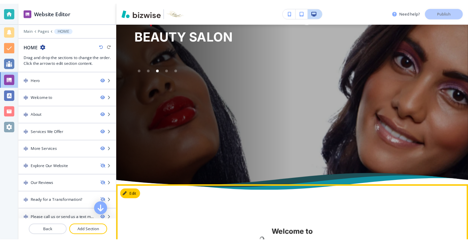
scroll to position [0, 0]
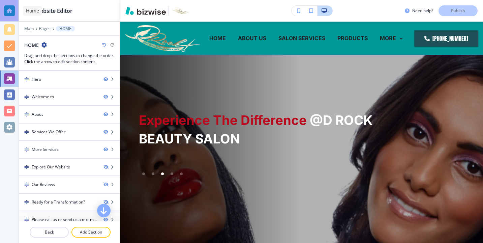
click at [3, 5] on div at bounding box center [9, 11] width 19 height 22
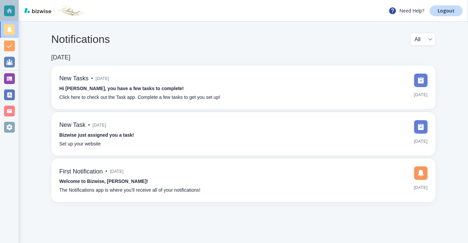
click at [14, 15] on div at bounding box center [9, 11] width 19 height 22
click at [450, 15] on link "Logout" at bounding box center [446, 10] width 33 height 11
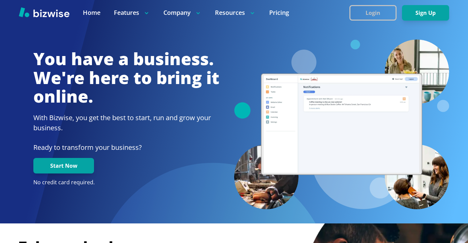
click at [373, 18] on button "Login" at bounding box center [373, 13] width 47 height 16
